Goal: Communication & Community: Share content

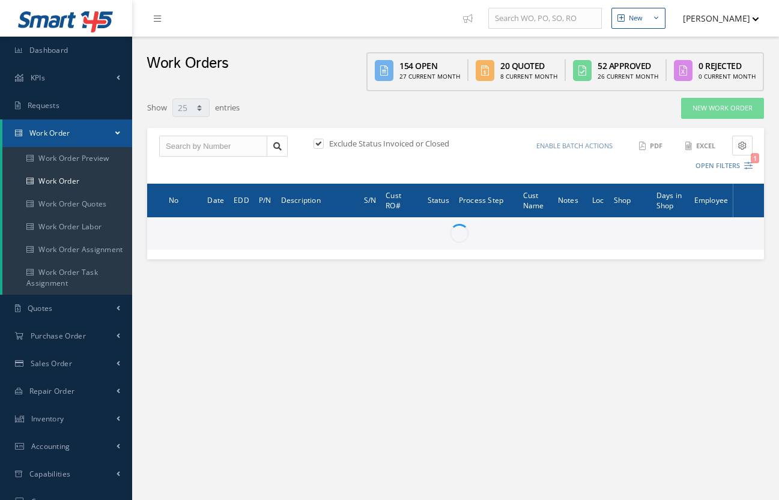
select select "25"
type input "All Work Request"
type input "All Work Performed"
type input "All Status"
type input "WO Part Status"
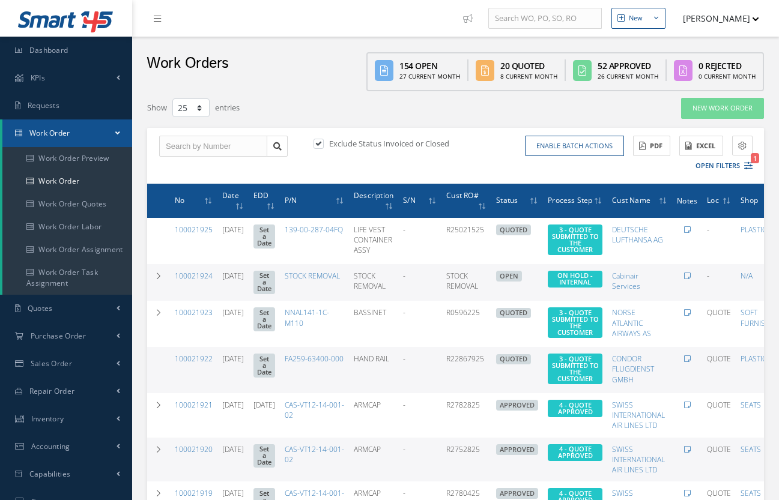
click at [346, 146] on label "Exclude Status Invoiced or Closed" at bounding box center [387, 143] width 123 height 11
click at [321, 146] on input "checkbox" at bounding box center [318, 145] width 8 height 8
checkbox input "false"
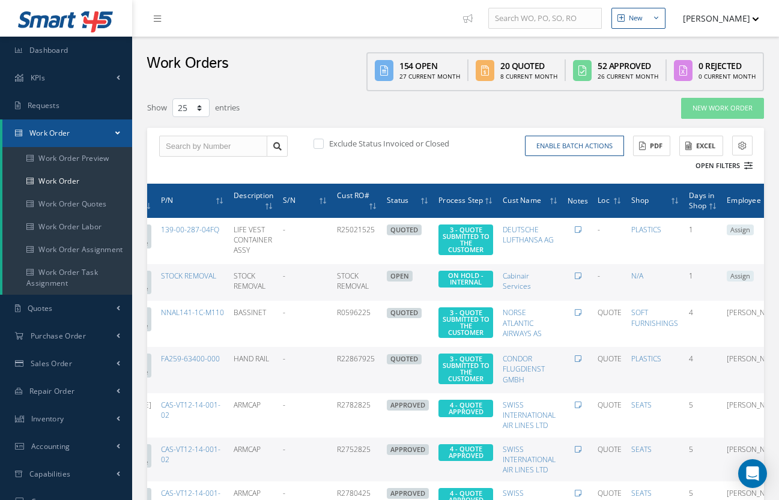
click at [733, 168] on button "Open Filters" at bounding box center [719, 166] width 68 height 20
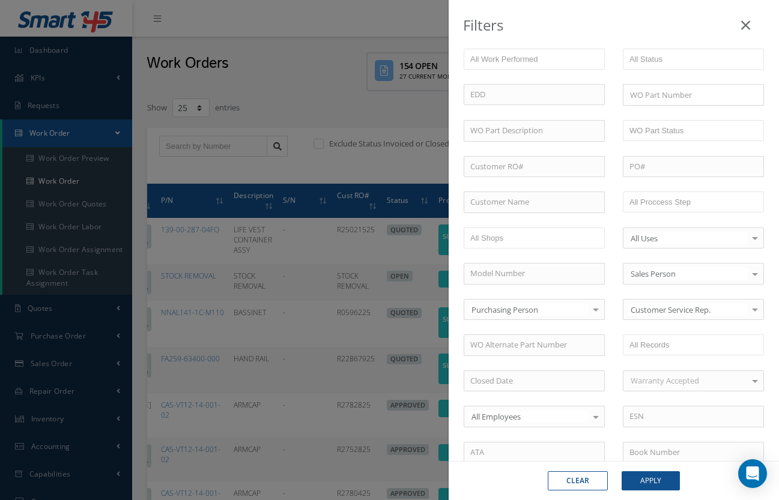
scroll to position [97, 0]
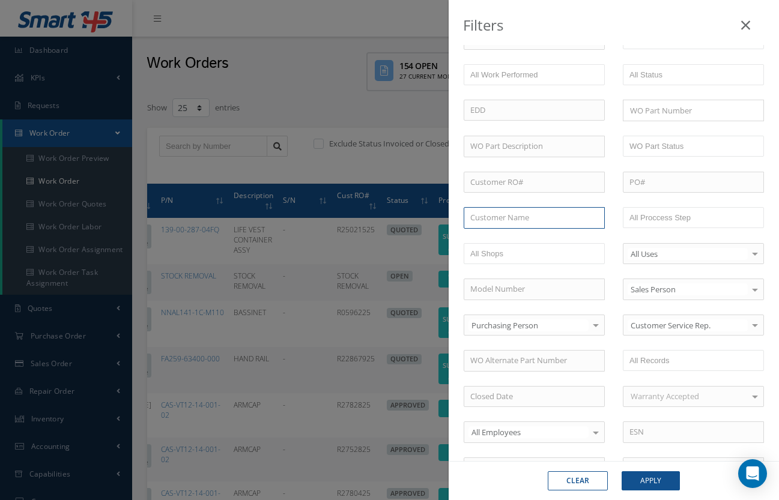
click at [541, 210] on input "text" at bounding box center [534, 218] width 141 height 22
type input "cabin air"
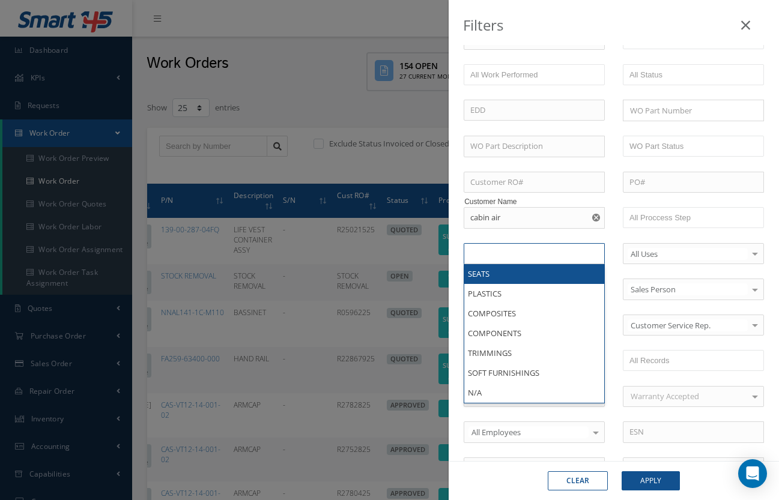
click at [565, 249] on ul at bounding box center [534, 253] width 141 height 21
type input "All Shops"
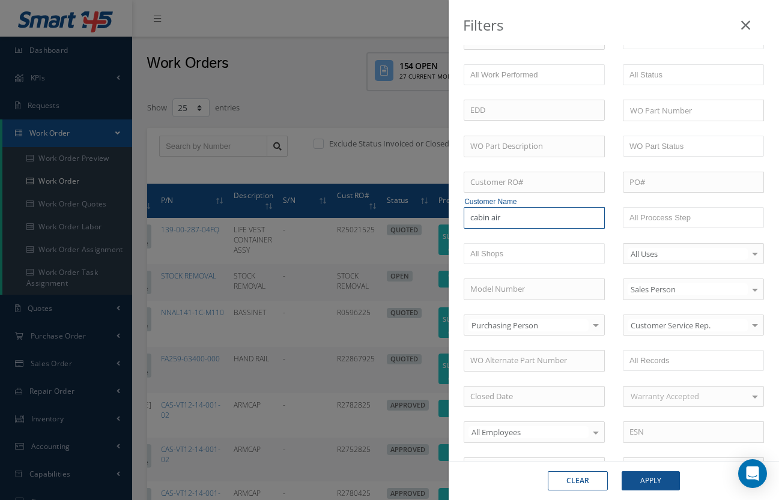
click at [542, 223] on input "cabin air" at bounding box center [534, 218] width 141 height 22
drag, startPoint x: 542, startPoint y: 223, endPoint x: 490, endPoint y: 240, distance: 54.9
click at [490, 240] on div "WO Number Part Number Description Serial Number - BER CERTIFICATION FILE ONLY D…" at bounding box center [614, 312] width 318 height 711
click at [515, 219] on input "cabin air" at bounding box center [534, 218] width 141 height 22
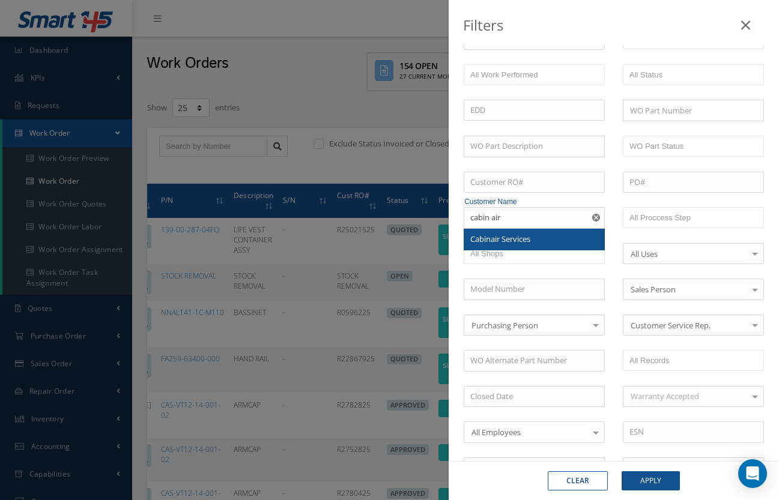
drag, startPoint x: 513, startPoint y: 235, endPoint x: 531, endPoint y: 238, distance: 18.4
click at [530, 238] on span "Cabinair Services" at bounding box center [500, 239] width 60 height 11
type input "Cabinair Services"
click at [657, 483] on button "Apply" at bounding box center [651, 480] width 58 height 19
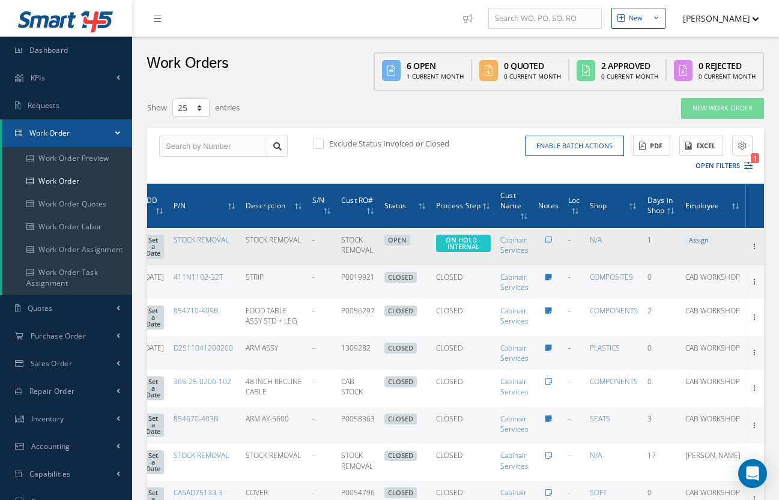
scroll to position [0, 109]
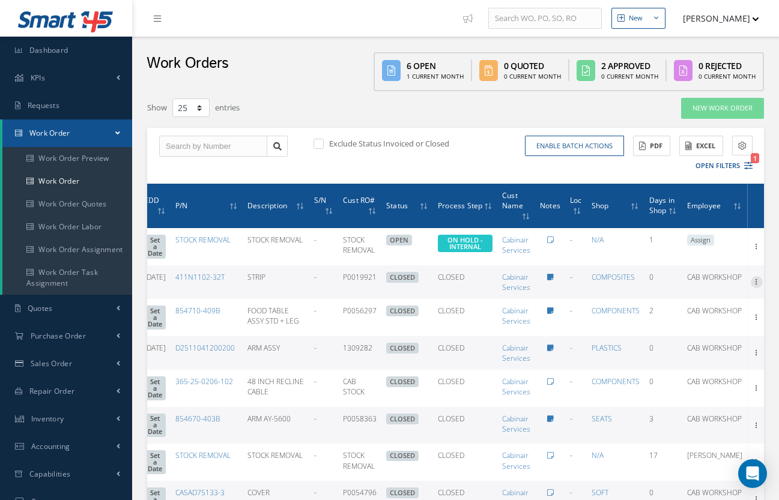
click at [759, 277] on icon at bounding box center [757, 281] width 12 height 10
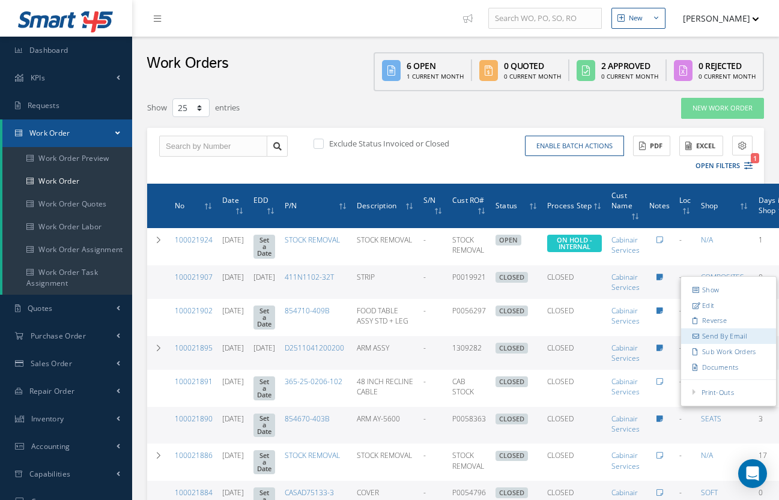
click at [728, 330] on link "Send By Email" at bounding box center [728, 337] width 95 height 16
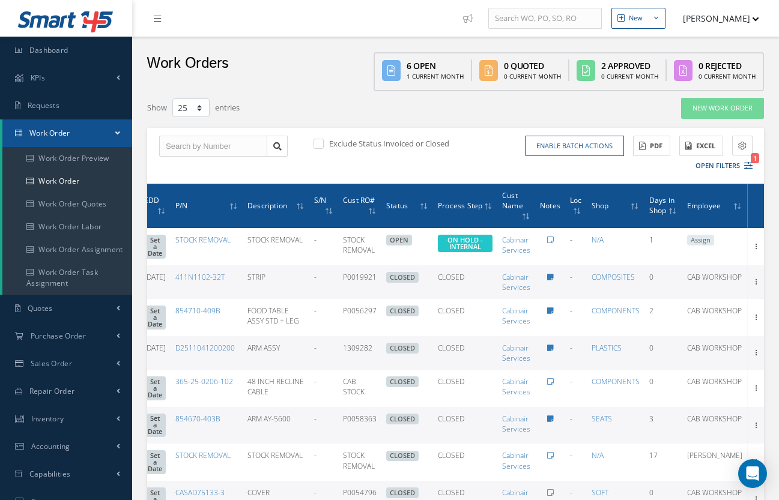
type input "Reports from WO #100021907, Customer RO #P0019921"
type textarea "Dear, Please find attached your WO #100021907, Customer RO #P0019921. Please fe…"
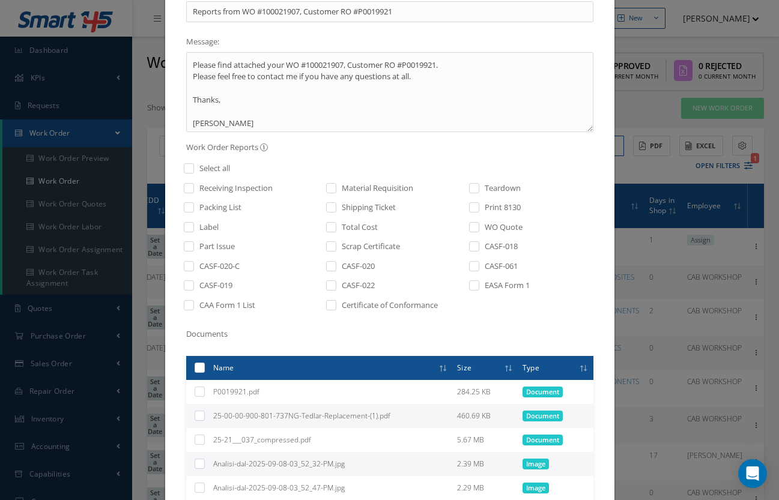
scroll to position [129, 0]
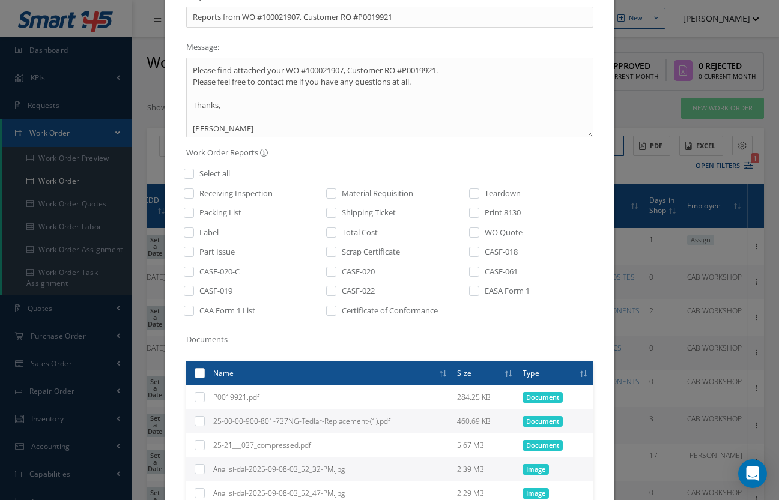
click at [483, 232] on label "WO Quote" at bounding box center [502, 233] width 41 height 12
click at [472, 232] on input "checkbox" at bounding box center [475, 236] width 8 height 14
checkbox input "true"
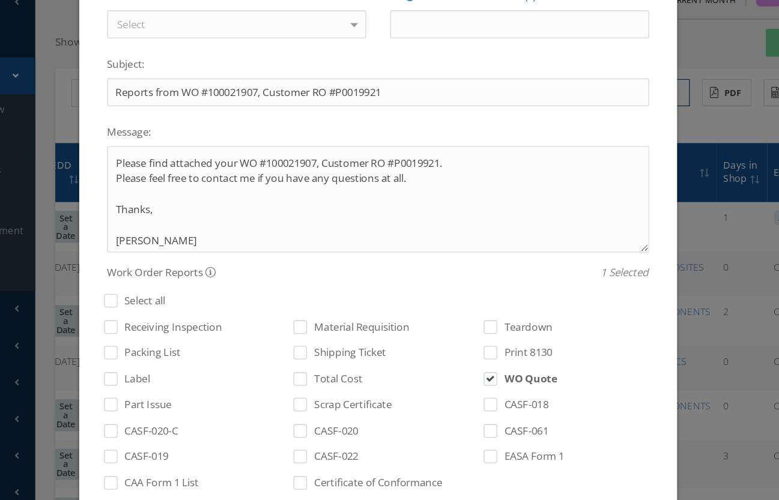
scroll to position [0, 0]
click at [514, 109] on div "Send Work Order Information To: Use Custom Email Select [PERSON_NAME] (SENTRY) …" at bounding box center [389, 250] width 779 height 500
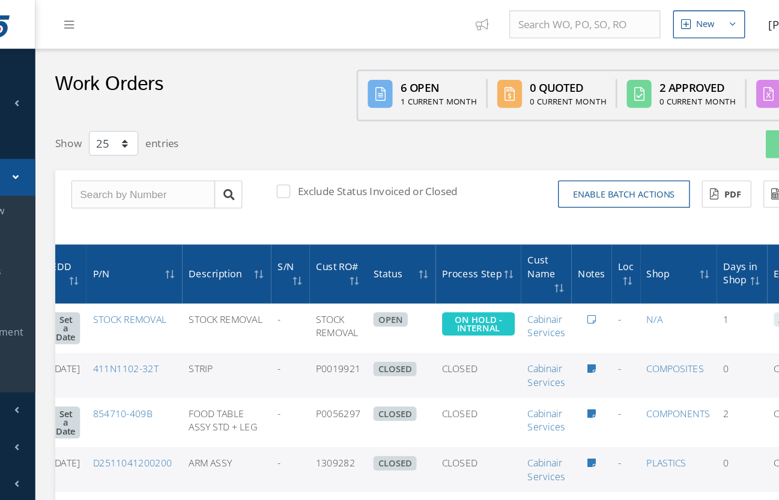
scroll to position [1, 0]
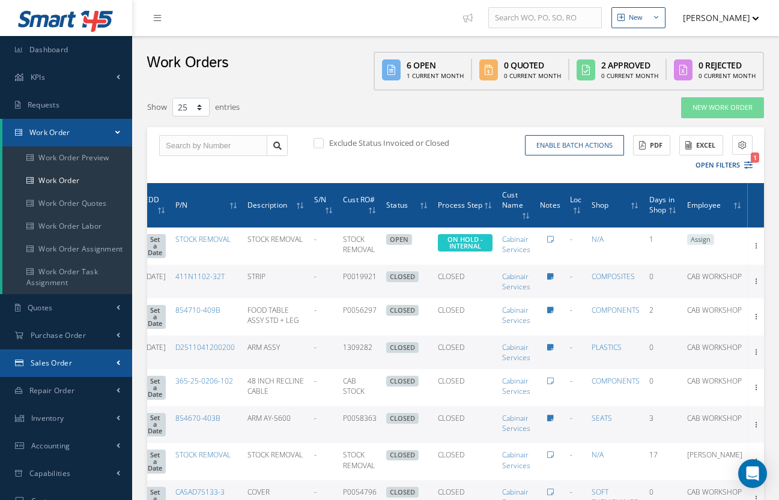
drag, startPoint x: 113, startPoint y: 345, endPoint x: 106, endPoint y: 358, distance: 15.1
click at [106, 358] on ul "Smart 145 Dashboard KPIs Work Order Accounting Requests Work Order Work Order P…" at bounding box center [66, 340] width 132 height 682
click at [106, 360] on link "Sales Order" at bounding box center [66, 364] width 132 height 28
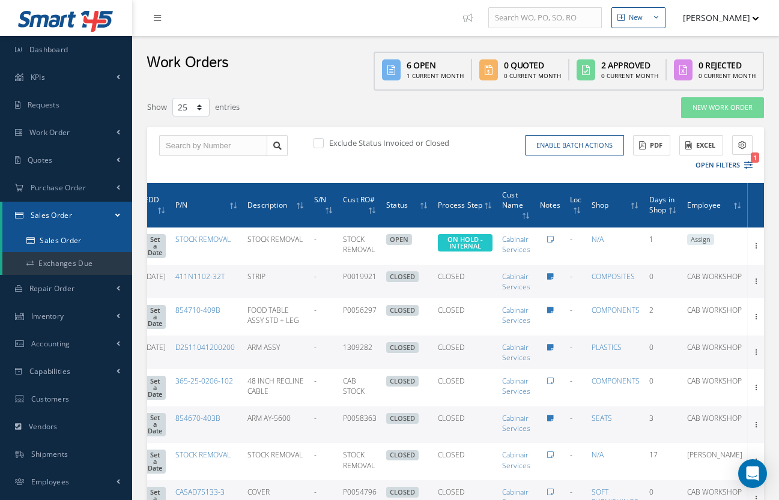
click at [92, 249] on link "Sales Order" at bounding box center [67, 240] width 130 height 23
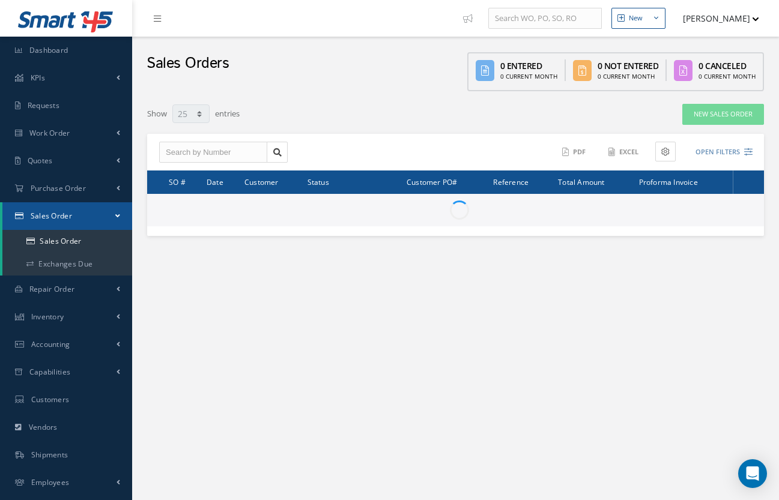
select select "25"
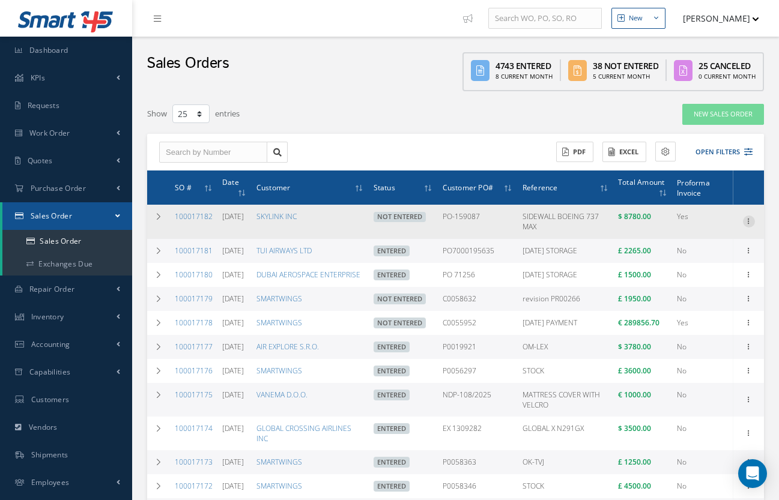
click at [744, 217] on icon at bounding box center [749, 221] width 12 height 10
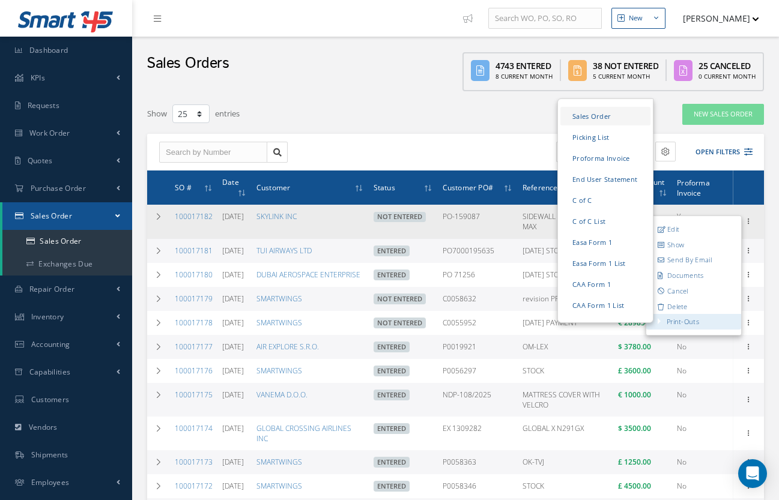
click at [610, 118] on link "Sales Order" at bounding box center [605, 117] width 90 height 19
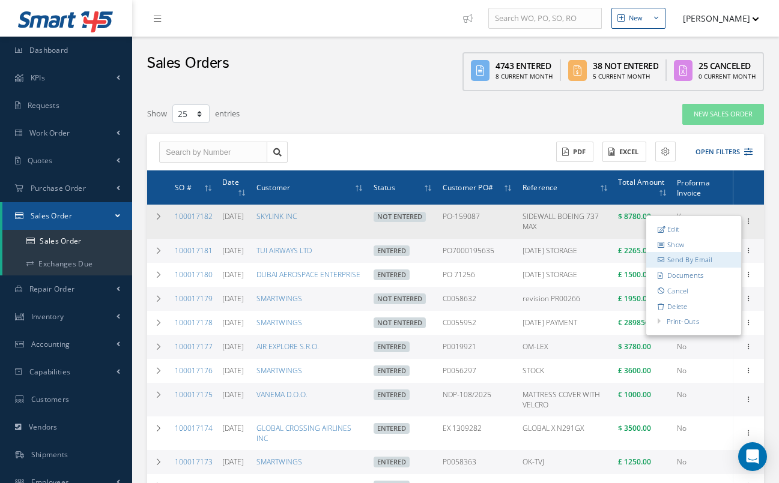
click at [703, 254] on link "Send By Email" at bounding box center [693, 261] width 95 height 16
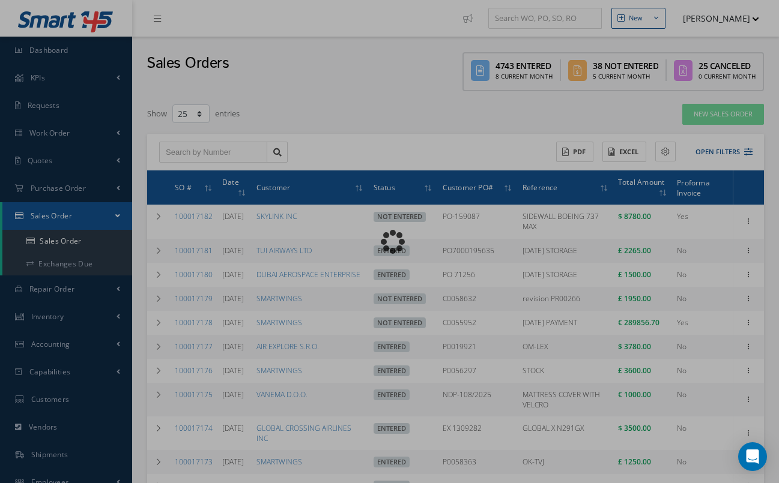
type input "Reports from Sales Order #100017182"
type textarea "Hiya, Please find attached, your Sales Order # 100017182. Please feel free to c…"
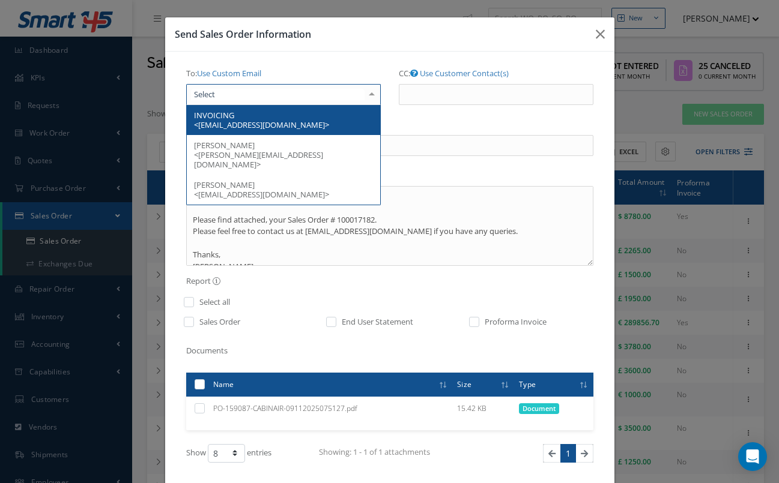
click at [306, 102] on div at bounding box center [283, 95] width 195 height 22
click at [247, 74] on link "Use Custom Email" at bounding box center [229, 73] width 64 height 11
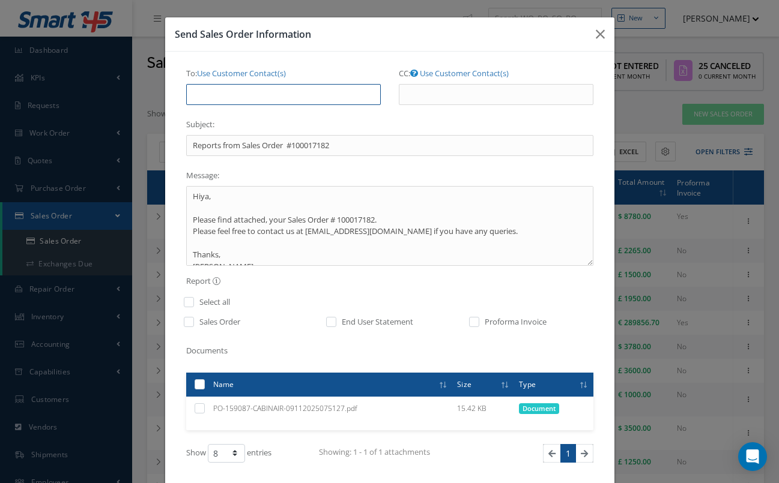
click at [240, 84] on input "To: Use Customer Contact(s)" at bounding box center [283, 95] width 195 height 22
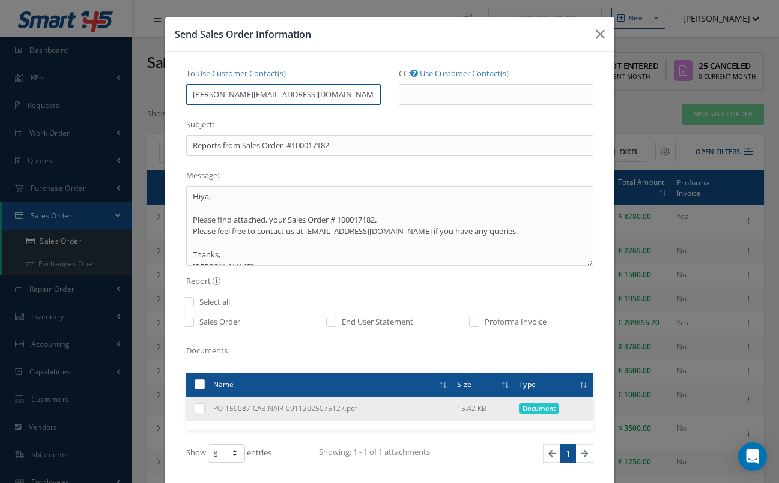
type input "mirko@cab.aero"
click at [214, 404] on td "PO-159087-CABINAIR-09112025075127.pdf" at bounding box center [330, 409] width 244 height 24
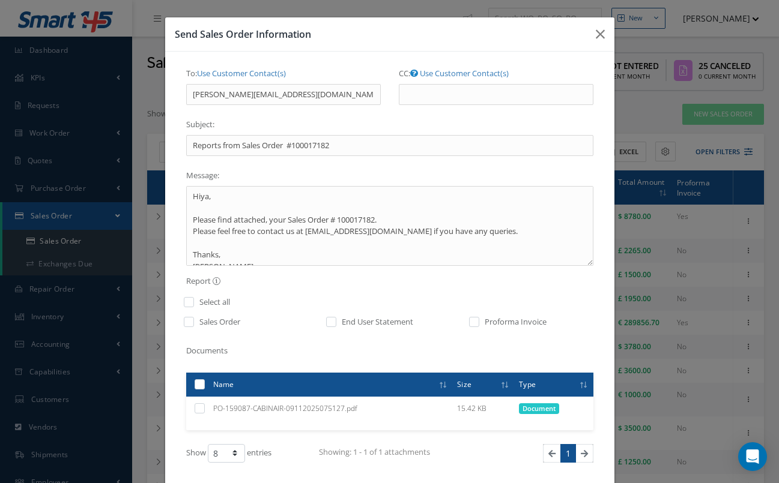
click at [218, 321] on label "Sales Order" at bounding box center [218, 323] width 44 height 12
click at [193, 317] on label at bounding box center [194, 325] width 3 height 17
click at [188, 319] on input "checkbox" at bounding box center [190, 326] width 8 height 14
checkbox input "true"
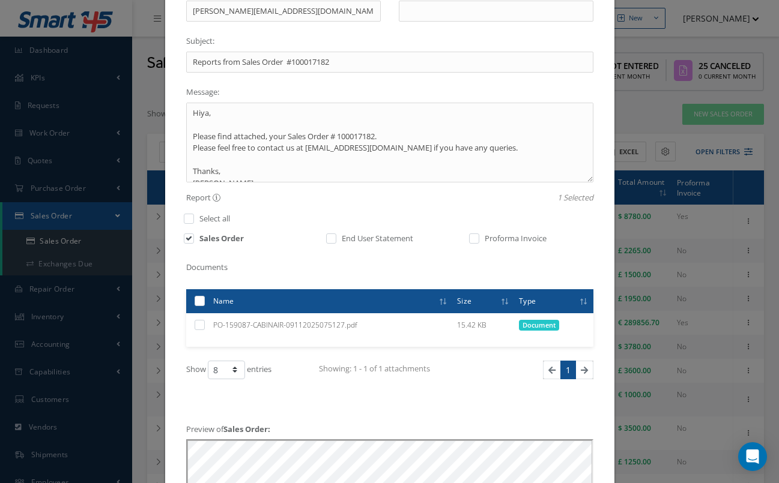
scroll to position [77, 0]
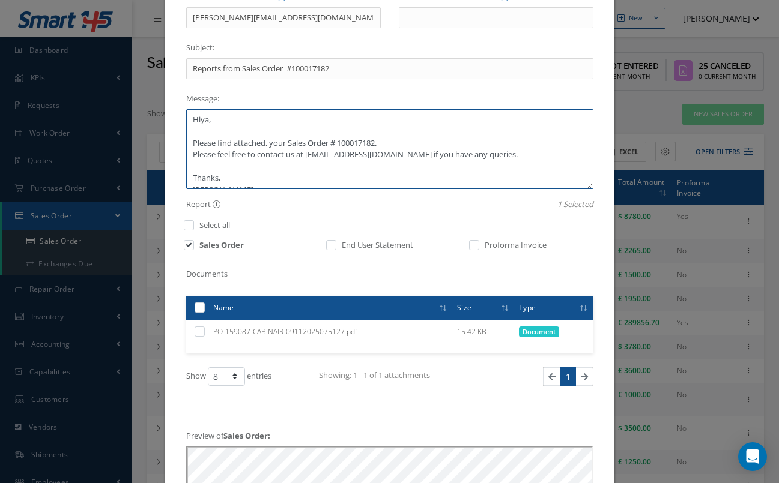
drag, startPoint x: 494, startPoint y: 154, endPoint x: 185, endPoint y: 140, distance: 309.6
click at [185, 140] on div "To: Use Customer Contact(s) Select INVOICING <accounting@skylinkintl.com> PATRI…" at bounding box center [389, 294] width 425 height 615
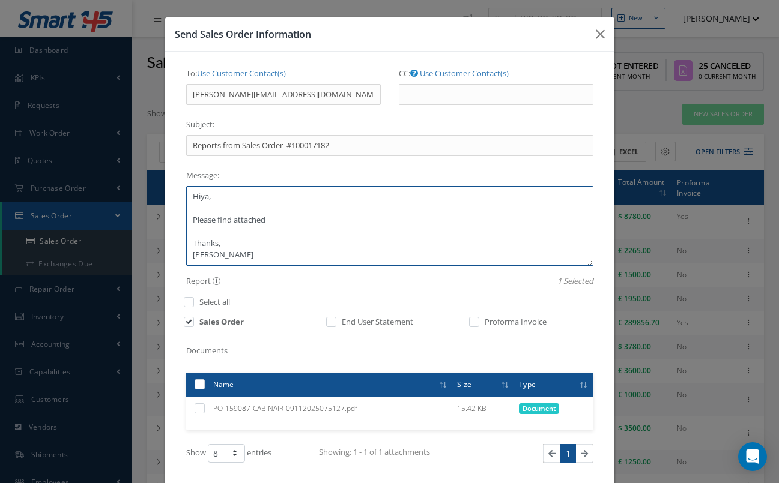
scroll to position [0, 0]
type textarea "Hiya, Please find attached Thanks, Yahya Malik"
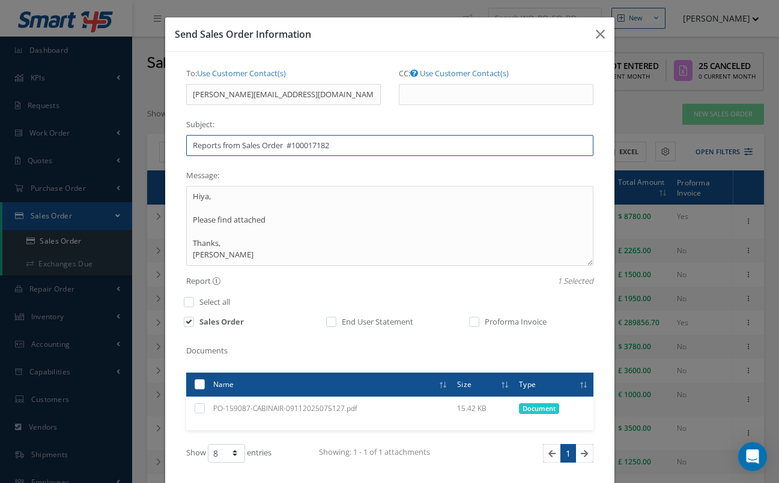
drag, startPoint x: 351, startPoint y: 150, endPoint x: 40, endPoint y: 151, distance: 311.1
click at [40, 151] on div "Send Sales Order Information To: Use Customer Contact(s) Select INVOICING <acco…" at bounding box center [389, 241] width 779 height 483
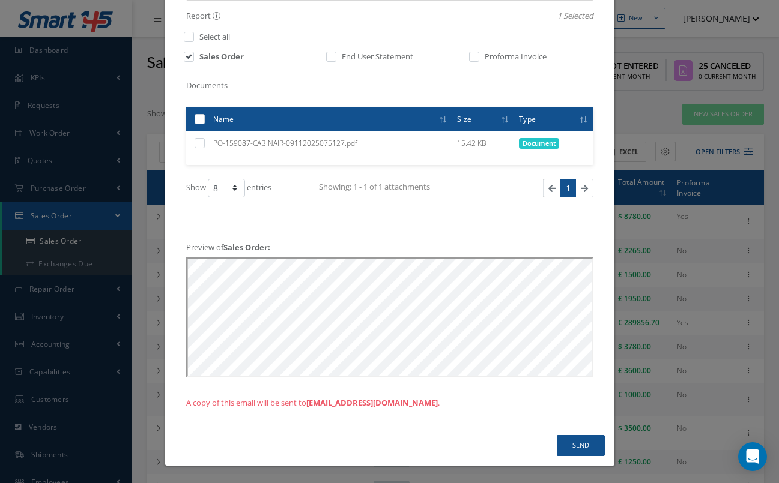
scroll to position [262, 0]
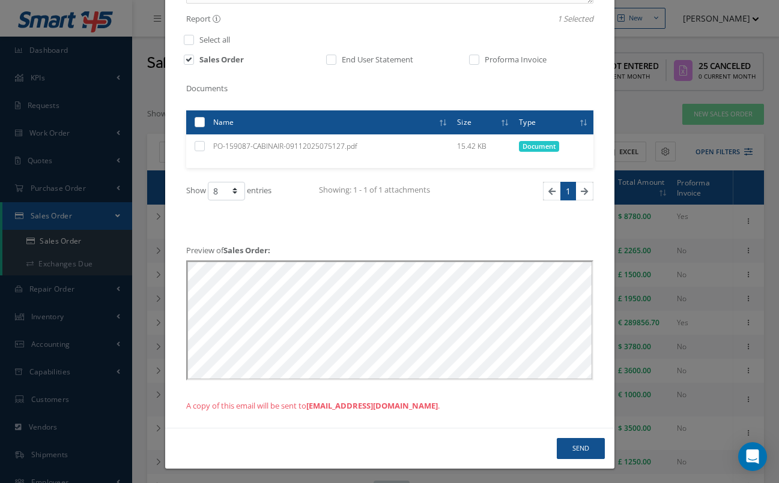
click at [574, 441] on button "Send" at bounding box center [581, 448] width 48 height 21
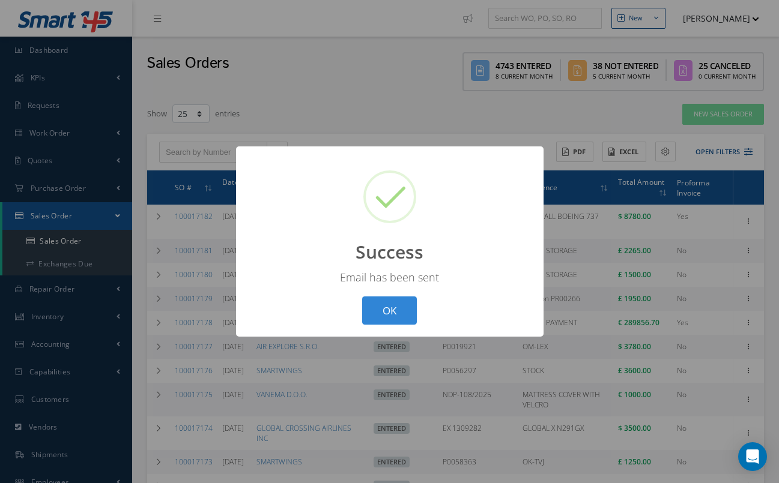
click at [387, 296] on div "? ! i Success × Email has been sent OK Cancel" at bounding box center [390, 242] width 308 height 190
click at [390, 317] on button "OK" at bounding box center [389, 311] width 55 height 28
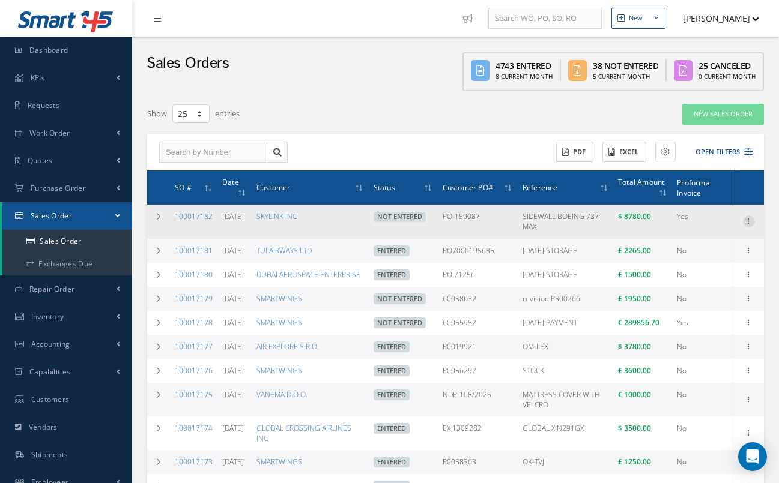
click at [745, 221] on icon at bounding box center [749, 221] width 12 height 10
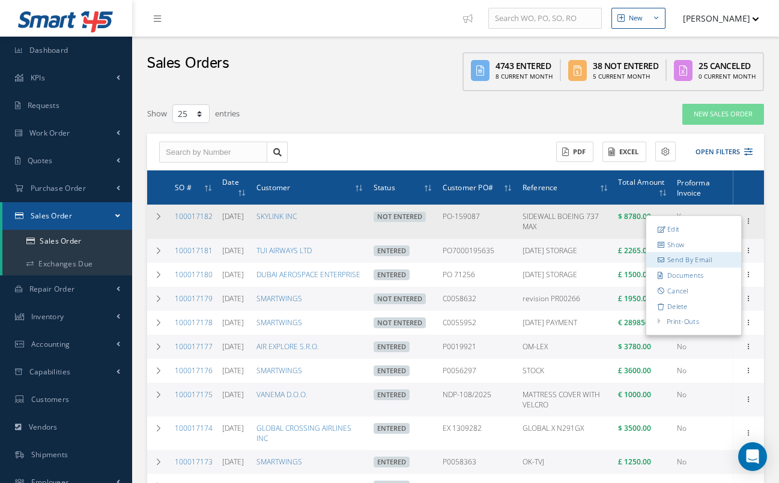
click at [712, 265] on link "Send By Email" at bounding box center [693, 261] width 95 height 16
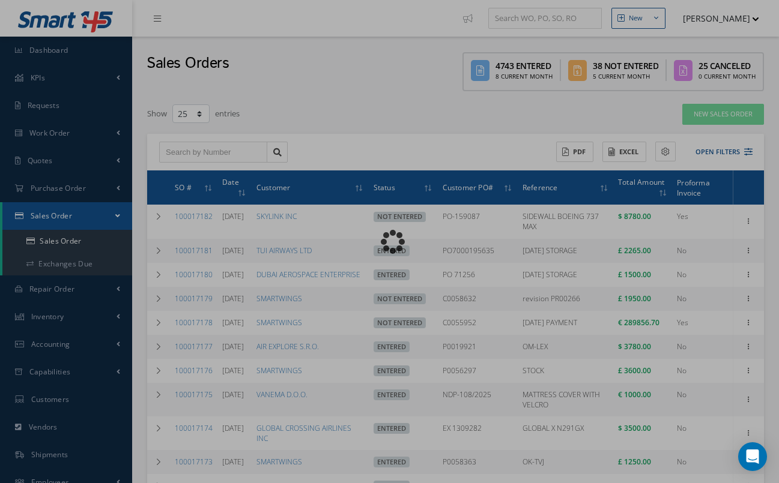
type input "Reports from Sales Order #100017182"
type textarea "Hiya, Please find attached, your Sales Order # 100017182. Please feel free to c…"
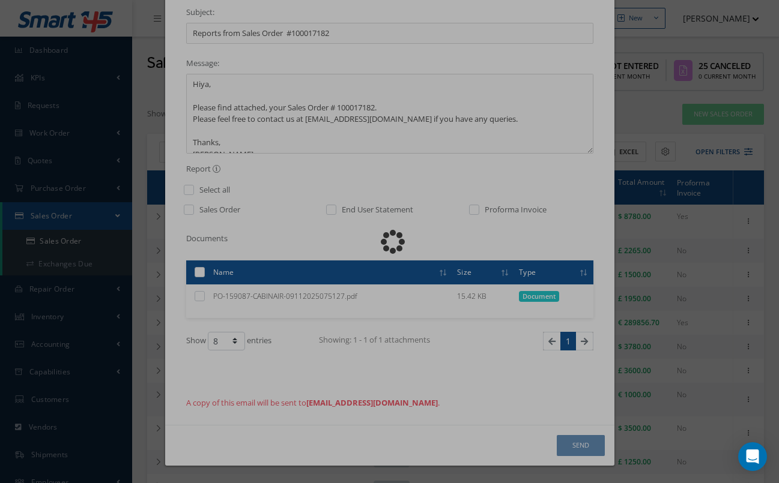
scroll to position [110, 0]
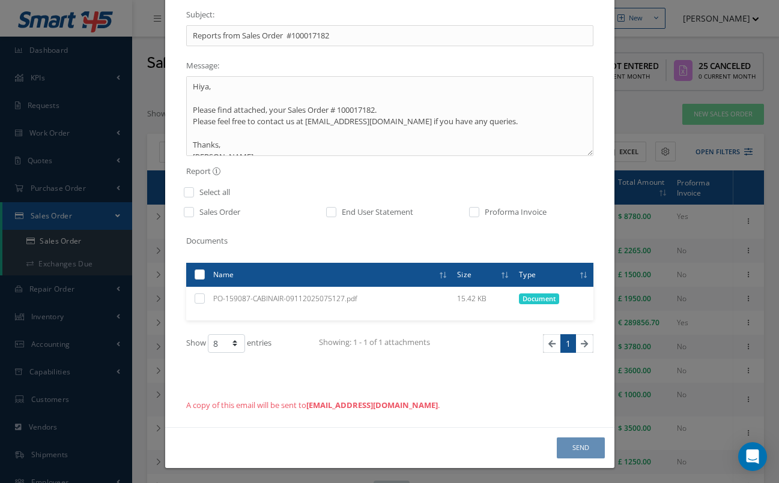
click at [691, 89] on div "Send Sales Order Information To: Use Custom Email Select INVOICING <accounting@…" at bounding box center [389, 241] width 779 height 483
